Goal: Use online tool/utility

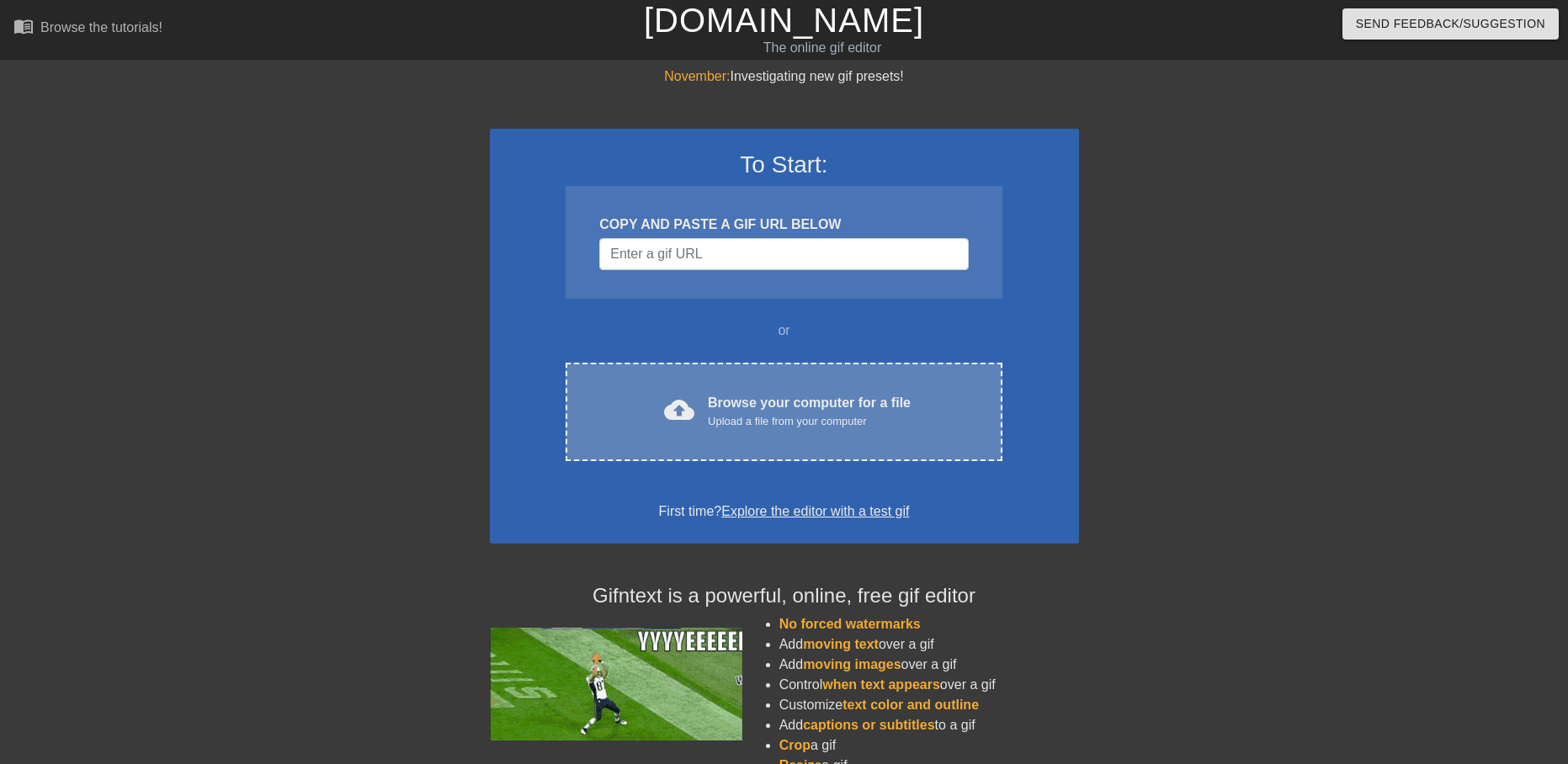
click at [745, 405] on div "Browse your computer for a file Upload a file from your computer" at bounding box center [809, 412] width 203 height 37
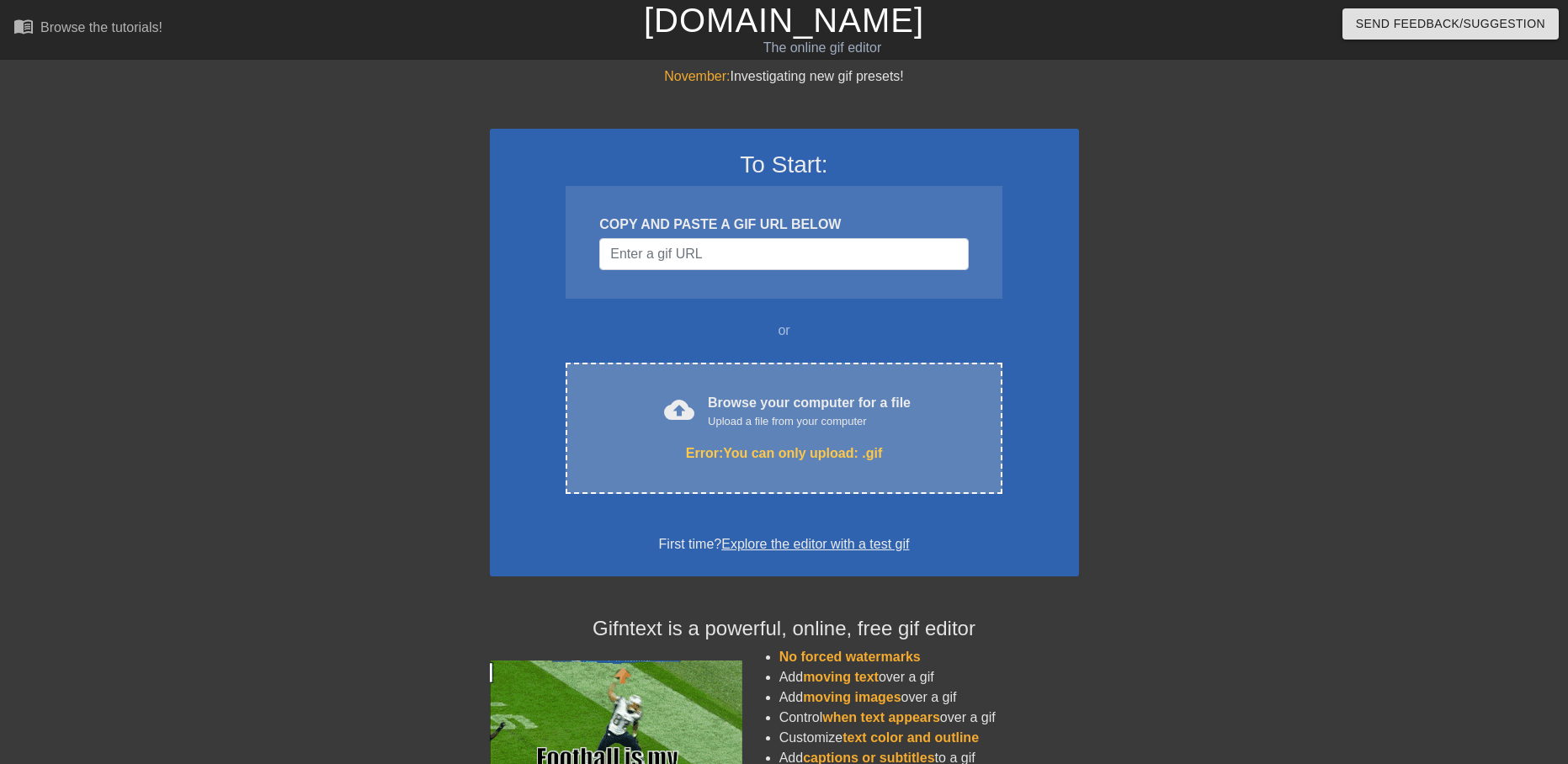
click at [814, 439] on div "cloud_upload Browse your computer for a file Upload a file from your computer E…" at bounding box center [783, 428] width 436 height 131
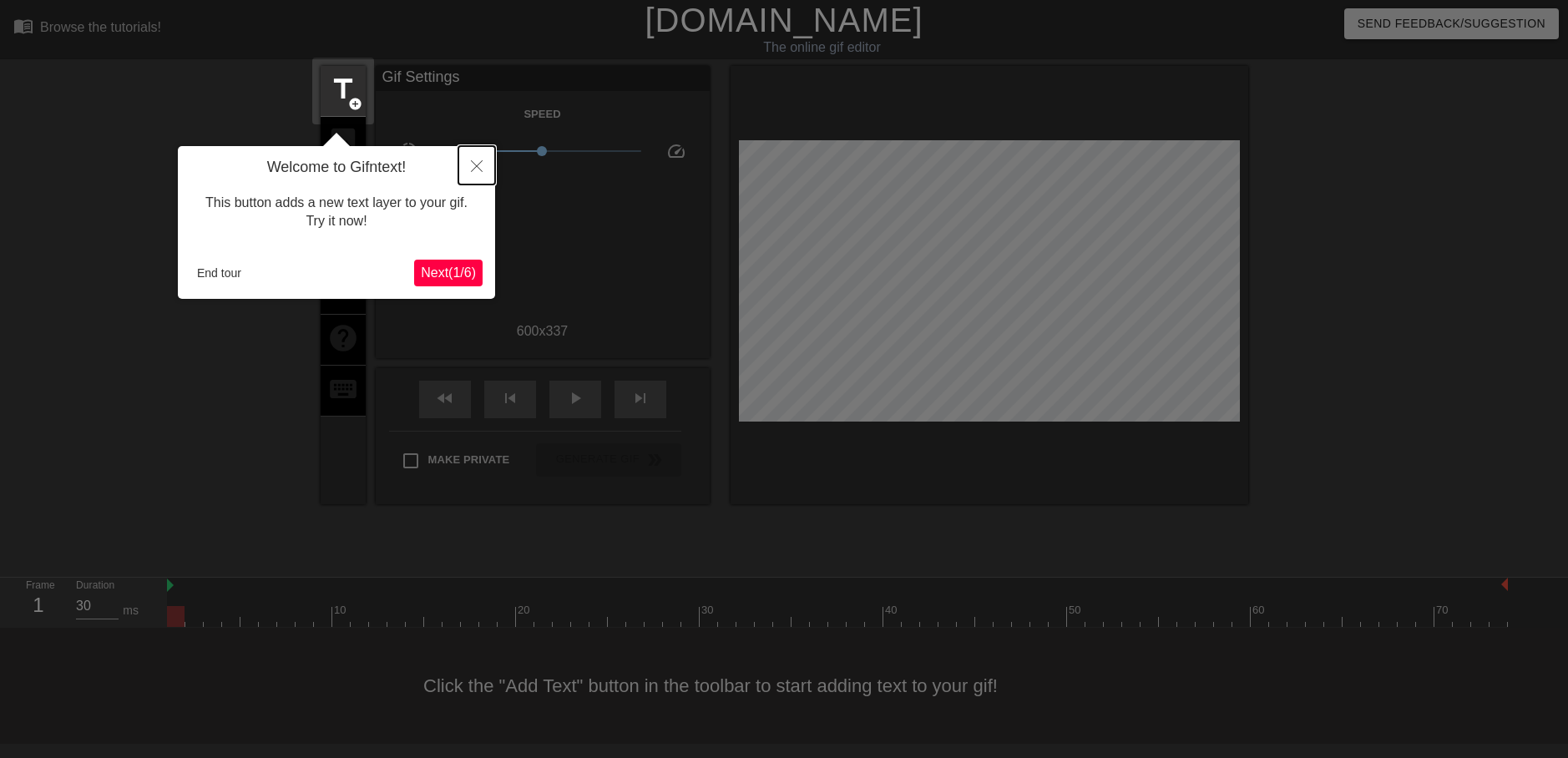
click at [477, 157] on button "Close" at bounding box center [476, 165] width 37 height 39
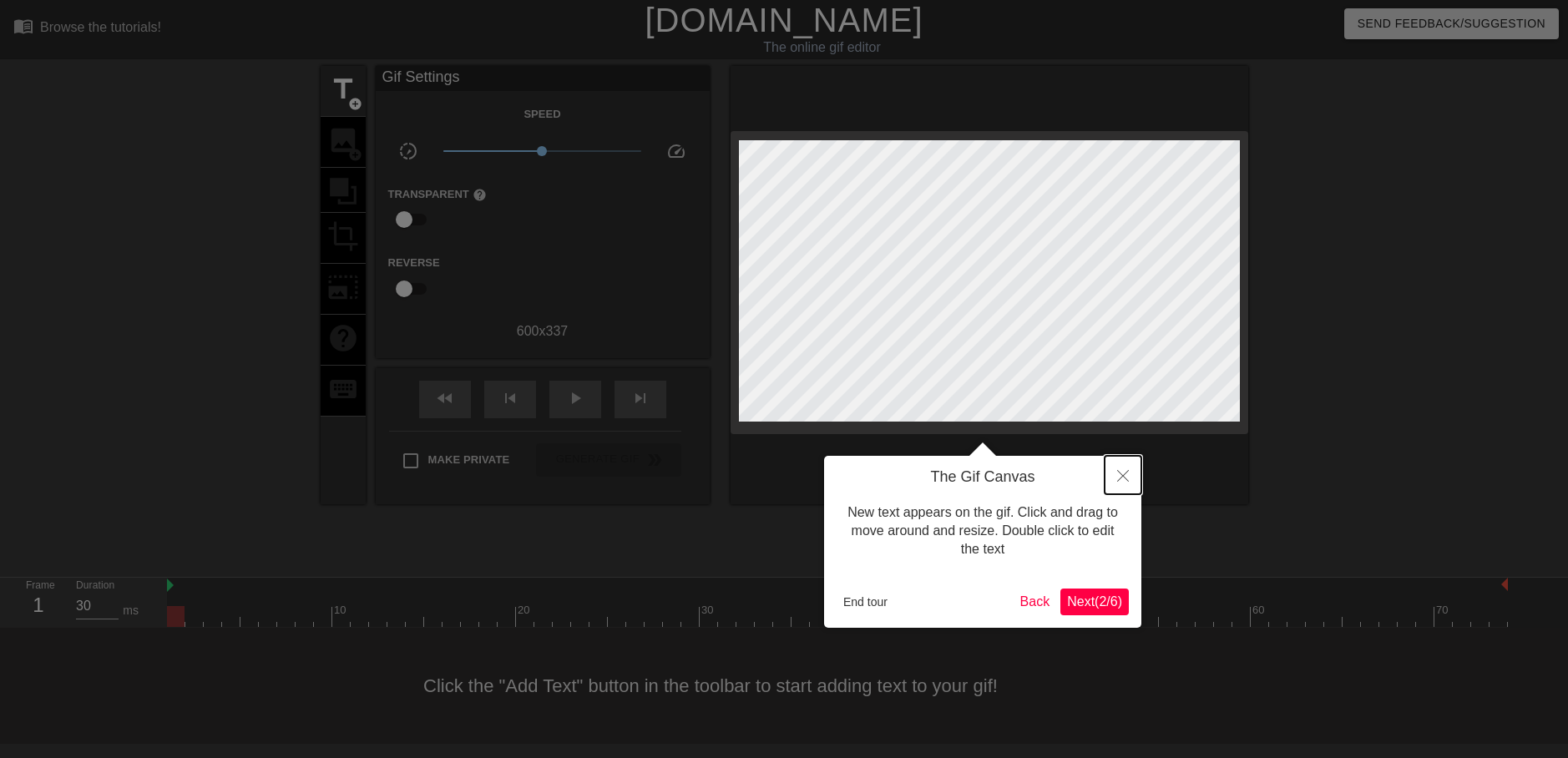
click at [1126, 468] on button "Close" at bounding box center [1123, 475] width 37 height 39
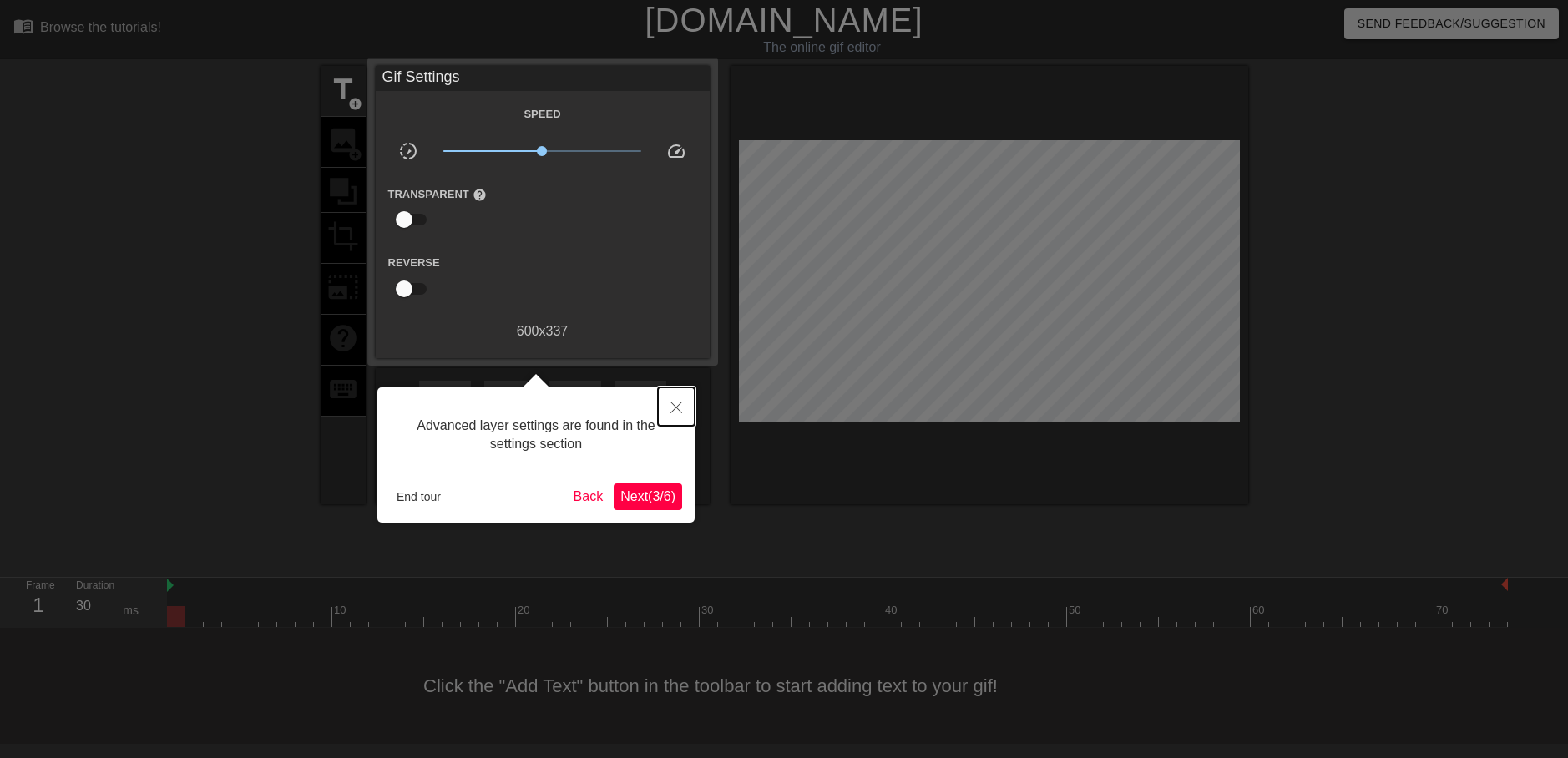
click at [663, 397] on button "Close" at bounding box center [677, 407] width 37 height 39
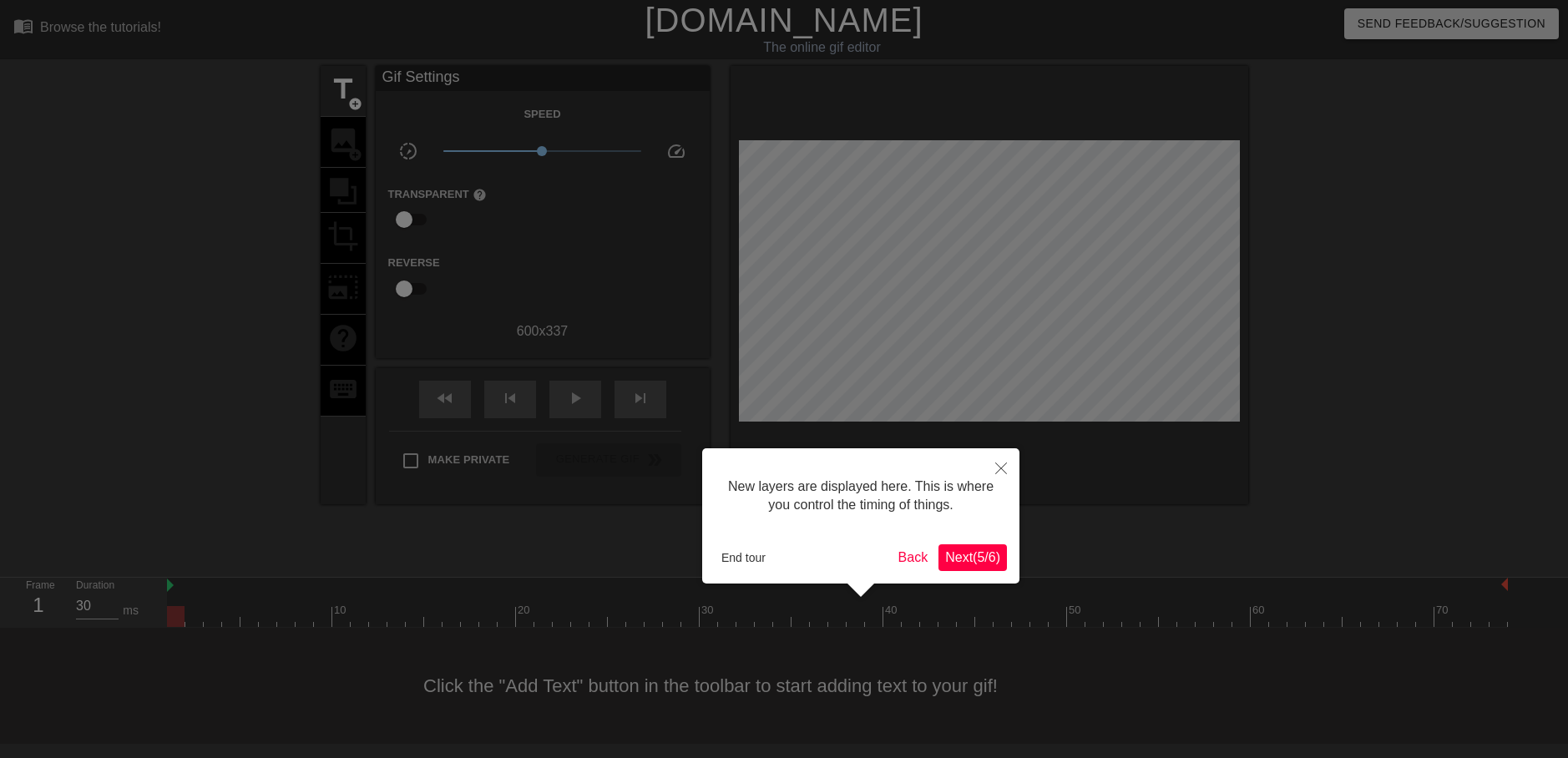
scroll to position [14, 0]
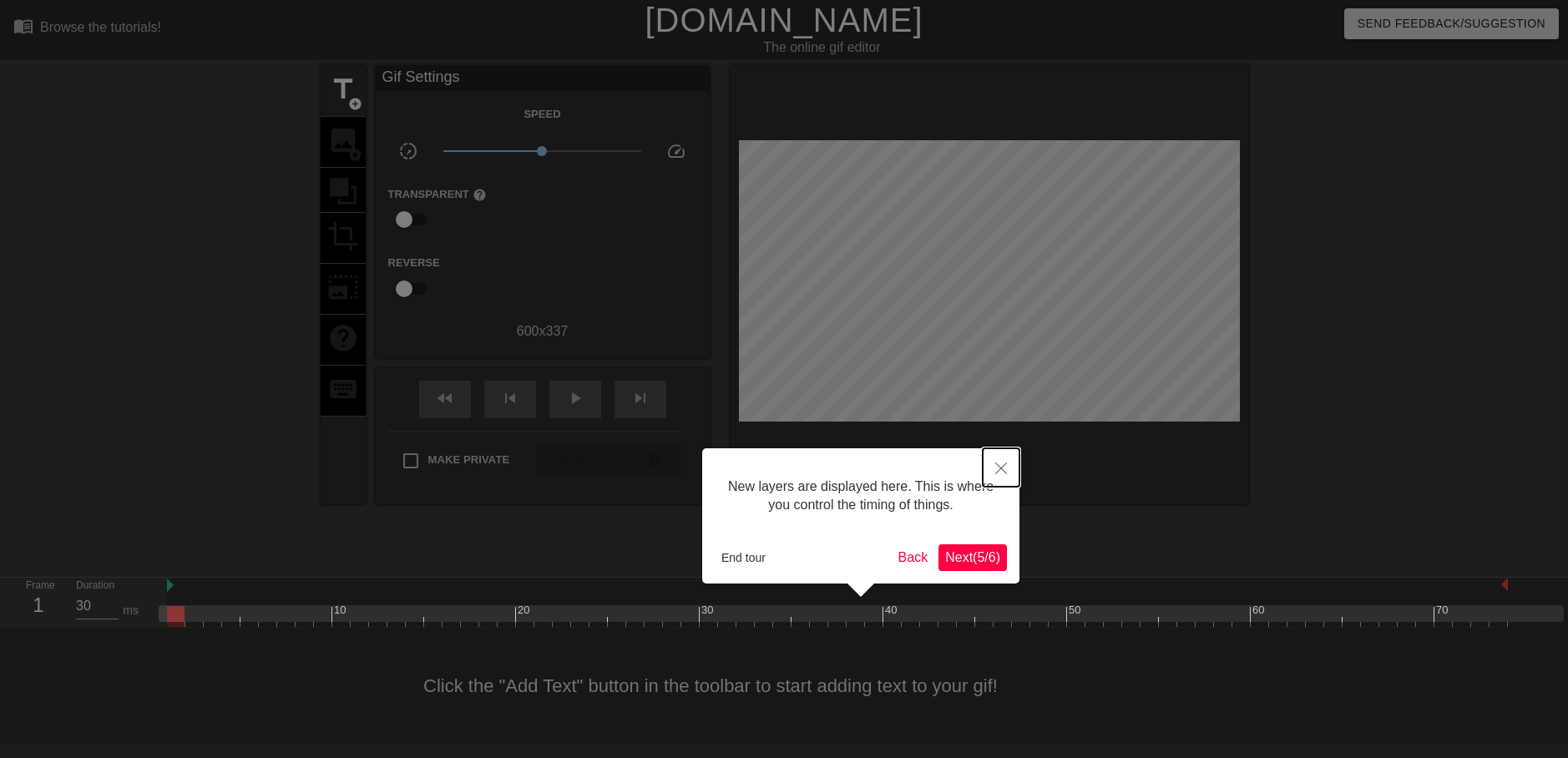
click at [997, 451] on button "Close" at bounding box center [1002, 467] width 37 height 39
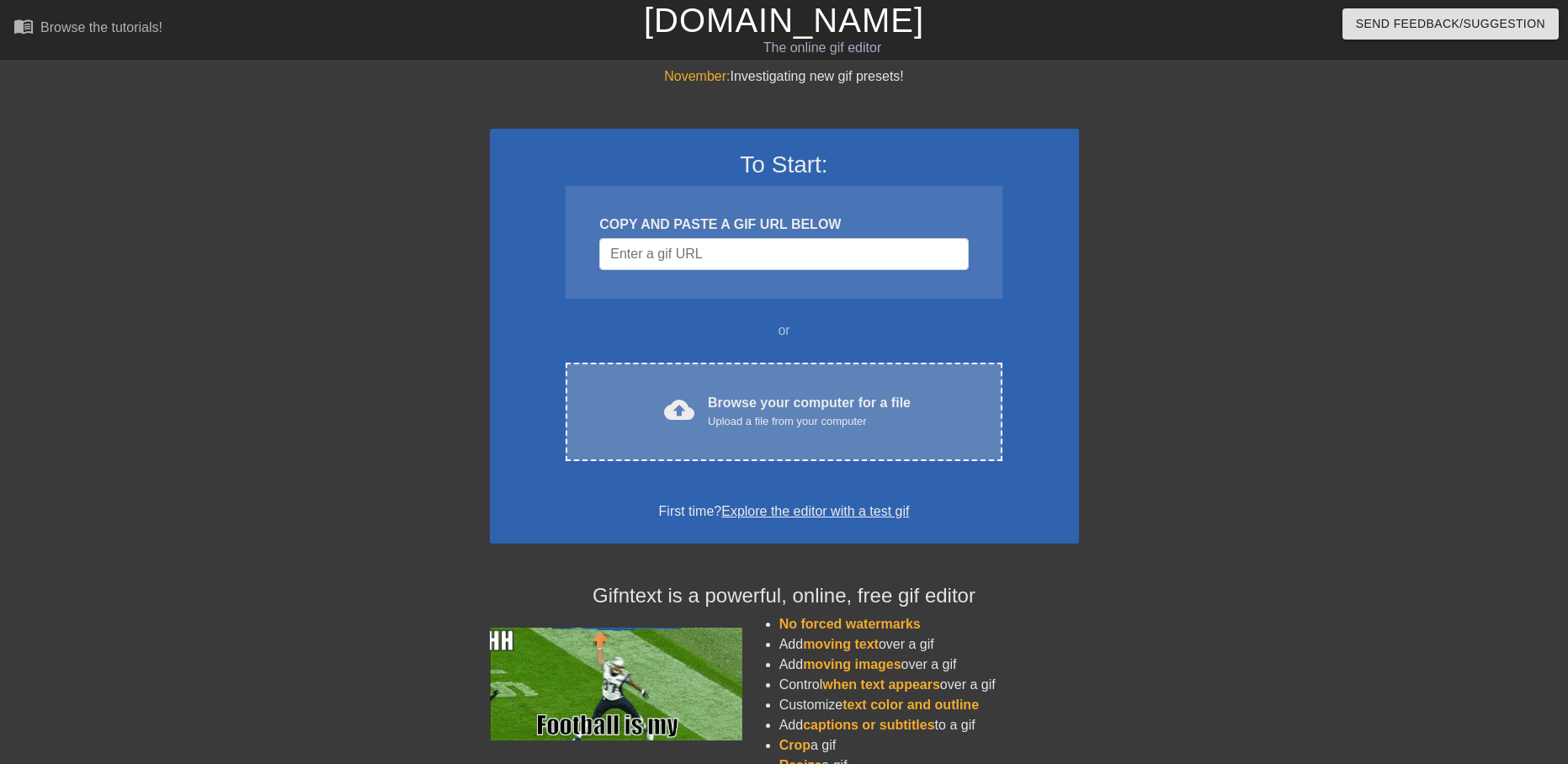
click at [734, 376] on div "cloud_upload Browse your computer for a file Upload a file from your computer C…" at bounding box center [783, 412] width 436 height 98
